Goal: Task Accomplishment & Management: Use online tool/utility

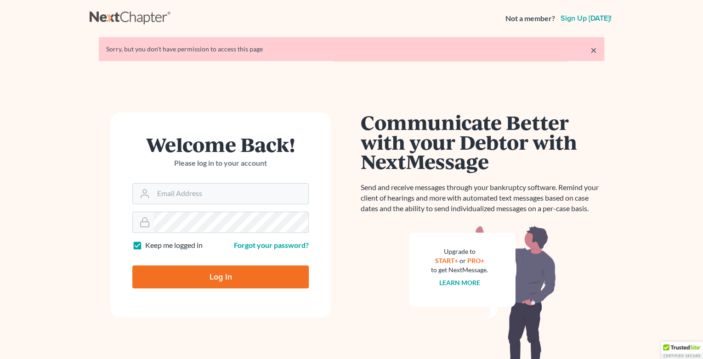
type input "[EMAIL_ADDRESS][DOMAIN_NAME]"
click at [217, 280] on input "Log In" at bounding box center [220, 277] width 177 height 23
type input "Thinking..."
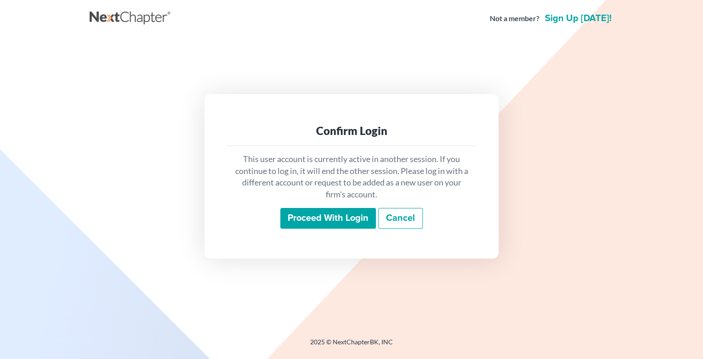
click at [359, 216] on input "Proceed with login" at bounding box center [328, 218] width 96 height 21
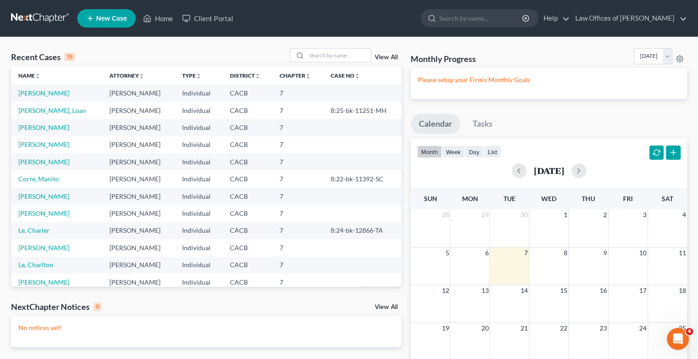
click at [61, 90] on td "[PERSON_NAME]" at bounding box center [56, 93] width 91 height 17
click at [61, 90] on td "Nguyen, Trinh" at bounding box center [56, 93] width 91 height 17
click at [53, 93] on link "Nguyen, Trinh" at bounding box center [43, 93] width 51 height 8
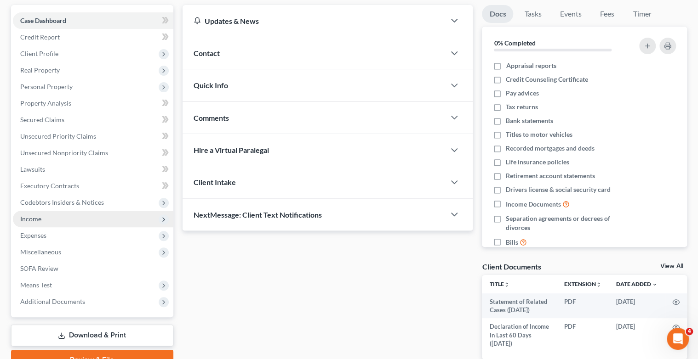
scroll to position [132, 0]
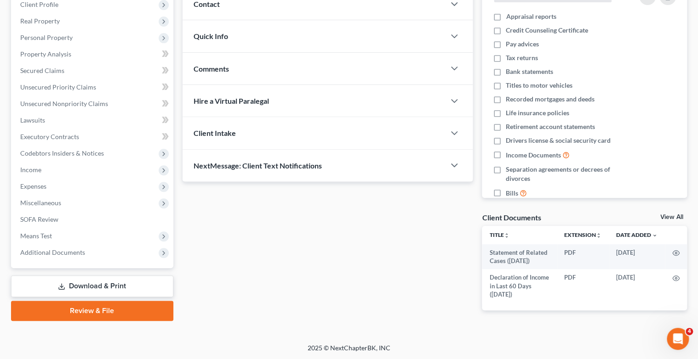
click at [97, 286] on link "Download & Print" at bounding box center [92, 287] width 162 height 22
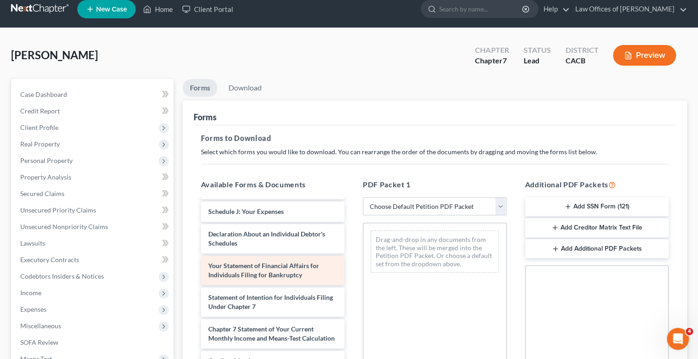
scroll to position [207, 0]
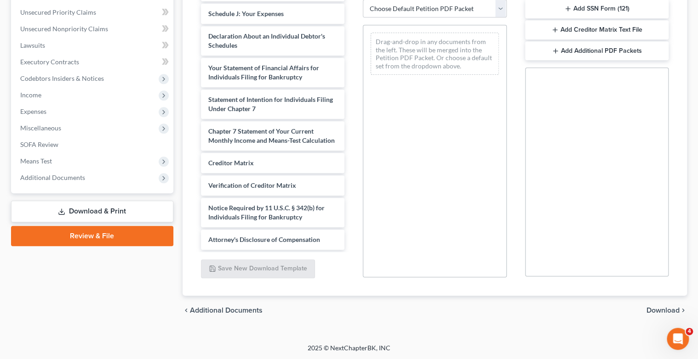
click at [93, 236] on link "Review & File" at bounding box center [92, 236] width 162 height 20
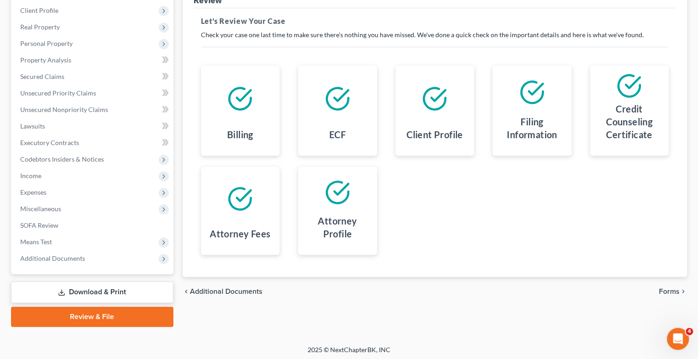
scroll to position [128, 0]
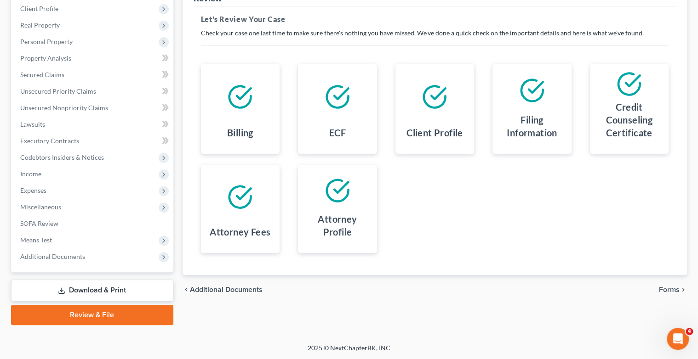
click at [667, 290] on span "Forms" at bounding box center [669, 289] width 21 height 7
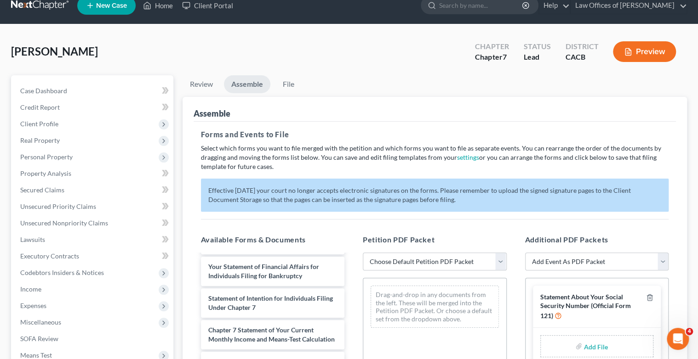
scroll to position [0, 0]
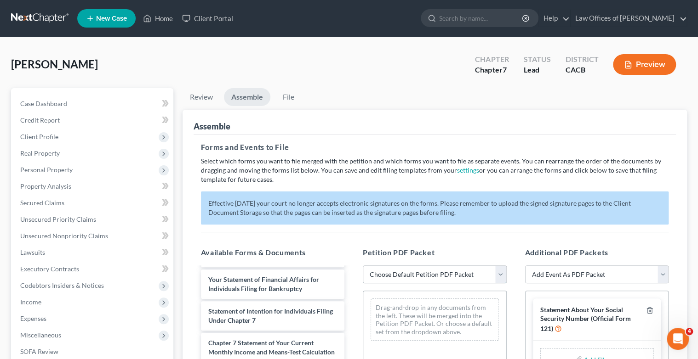
click at [499, 270] on select "Choose Default Petition PDF Packet Complete Bankruptcy Petition (all forms and …" at bounding box center [435, 275] width 144 height 18
select select "0"
click at [363, 266] on select "Choose Default Petition PDF Packet Complete Bankruptcy Petition (all forms and …" at bounding box center [435, 275] width 144 height 18
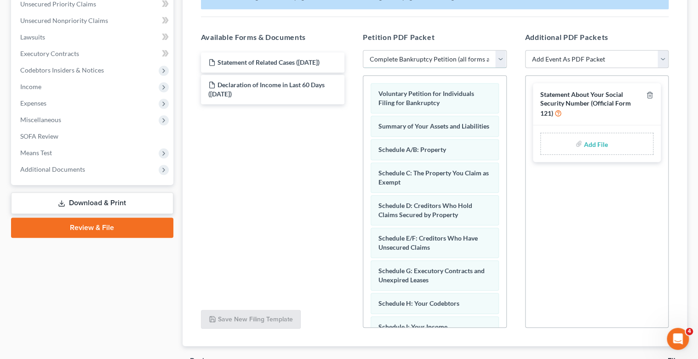
scroll to position [221, 0]
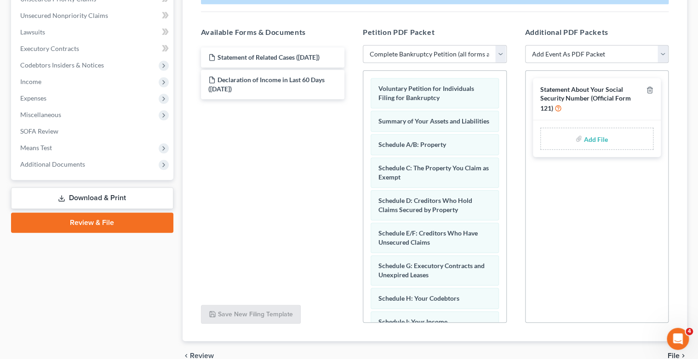
click at [103, 220] on link "Review & File" at bounding box center [92, 223] width 162 height 20
click at [74, 164] on span "Additional Documents" at bounding box center [52, 164] width 65 height 8
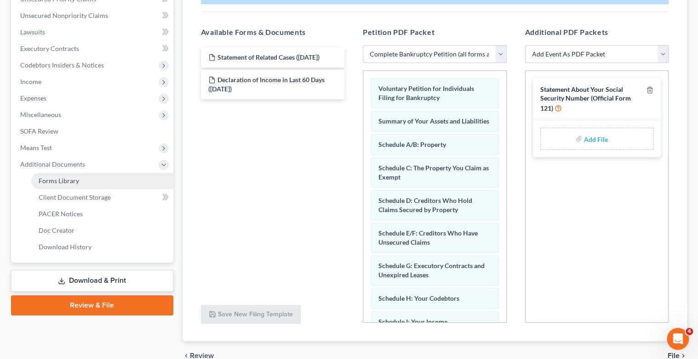
click at [81, 179] on link "Forms Library" at bounding box center [102, 181] width 142 height 17
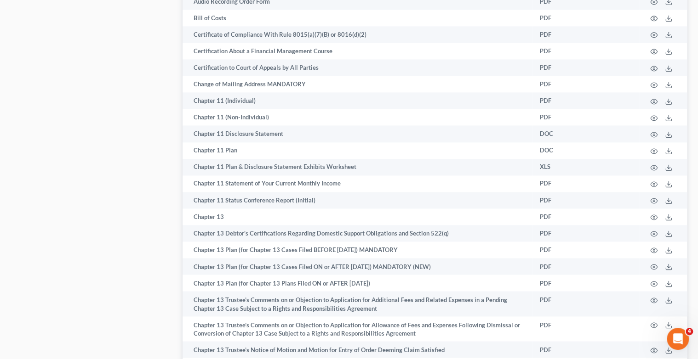
scroll to position [581, 0]
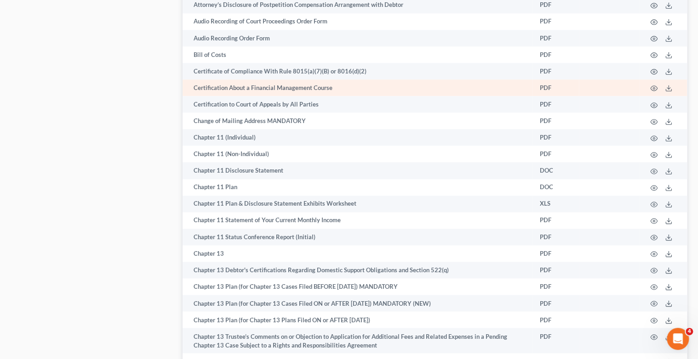
click at [546, 86] on td "PDF" at bounding box center [555, 88] width 46 height 17
click at [669, 85] on icon at bounding box center [668, 88] width 7 height 7
